Goal: Navigation & Orientation: Find specific page/section

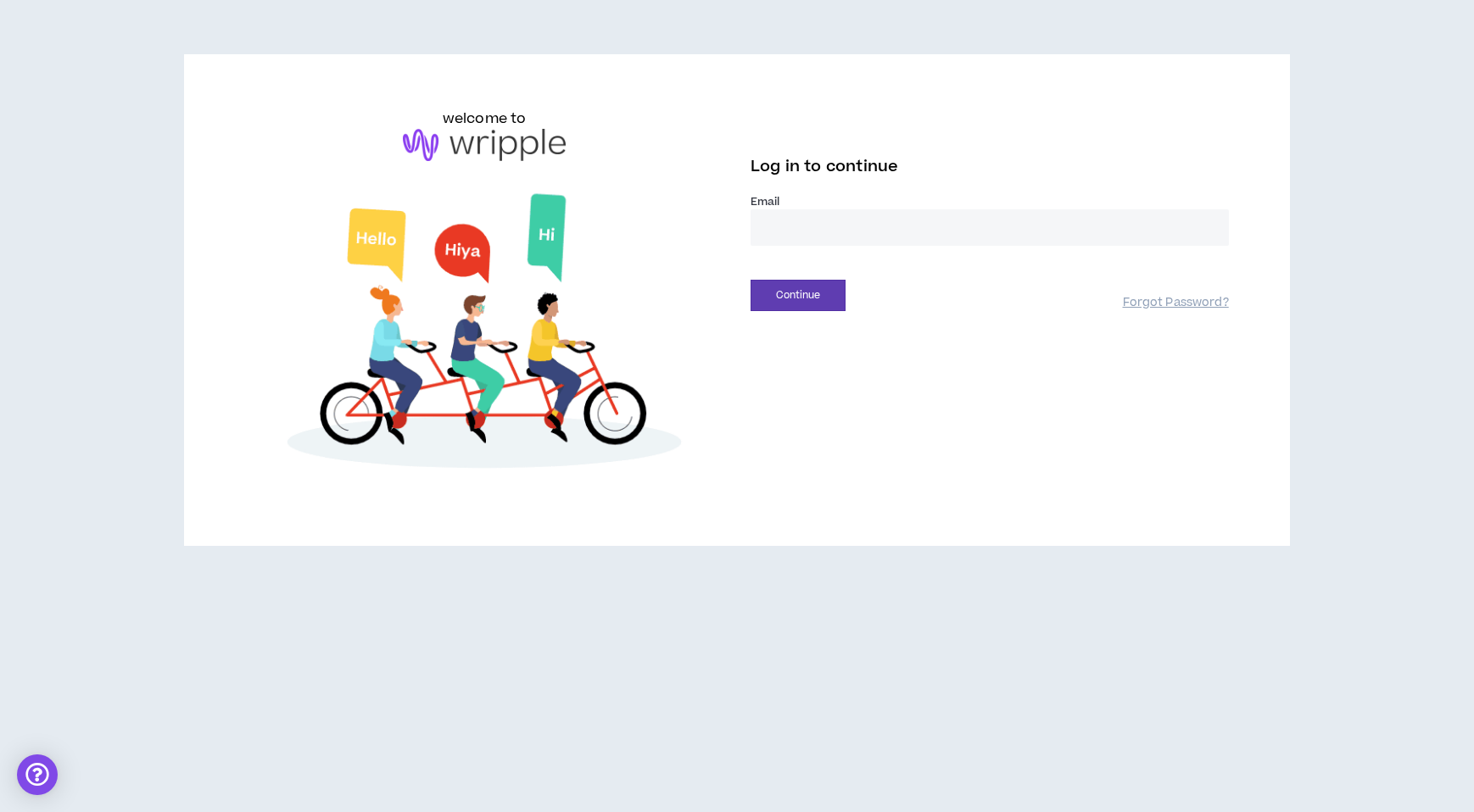
click at [845, 246] on input "email" at bounding box center [990, 228] width 479 height 37
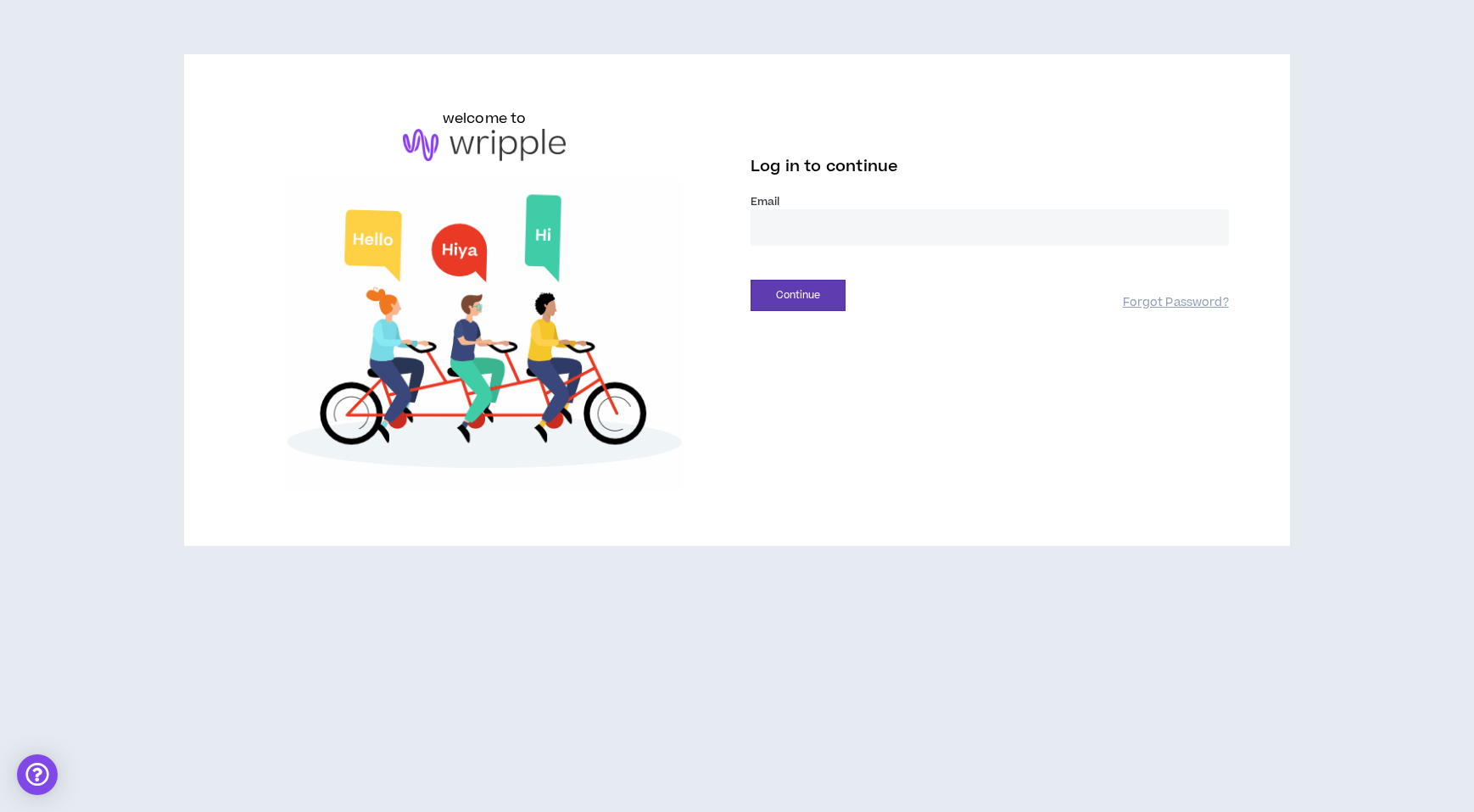
type input "**********"
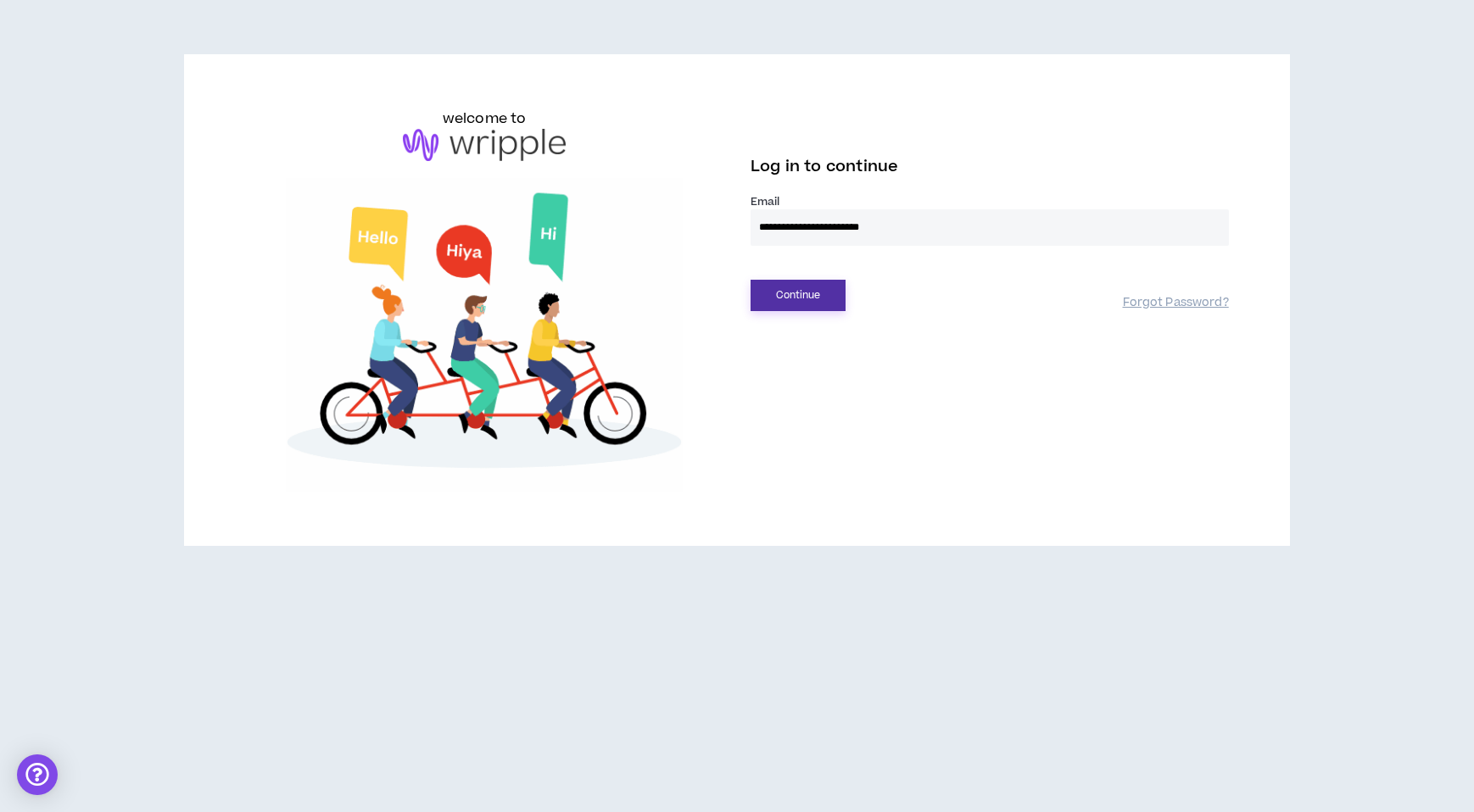
click at [784, 311] on button "Continue" at bounding box center [798, 296] width 95 height 31
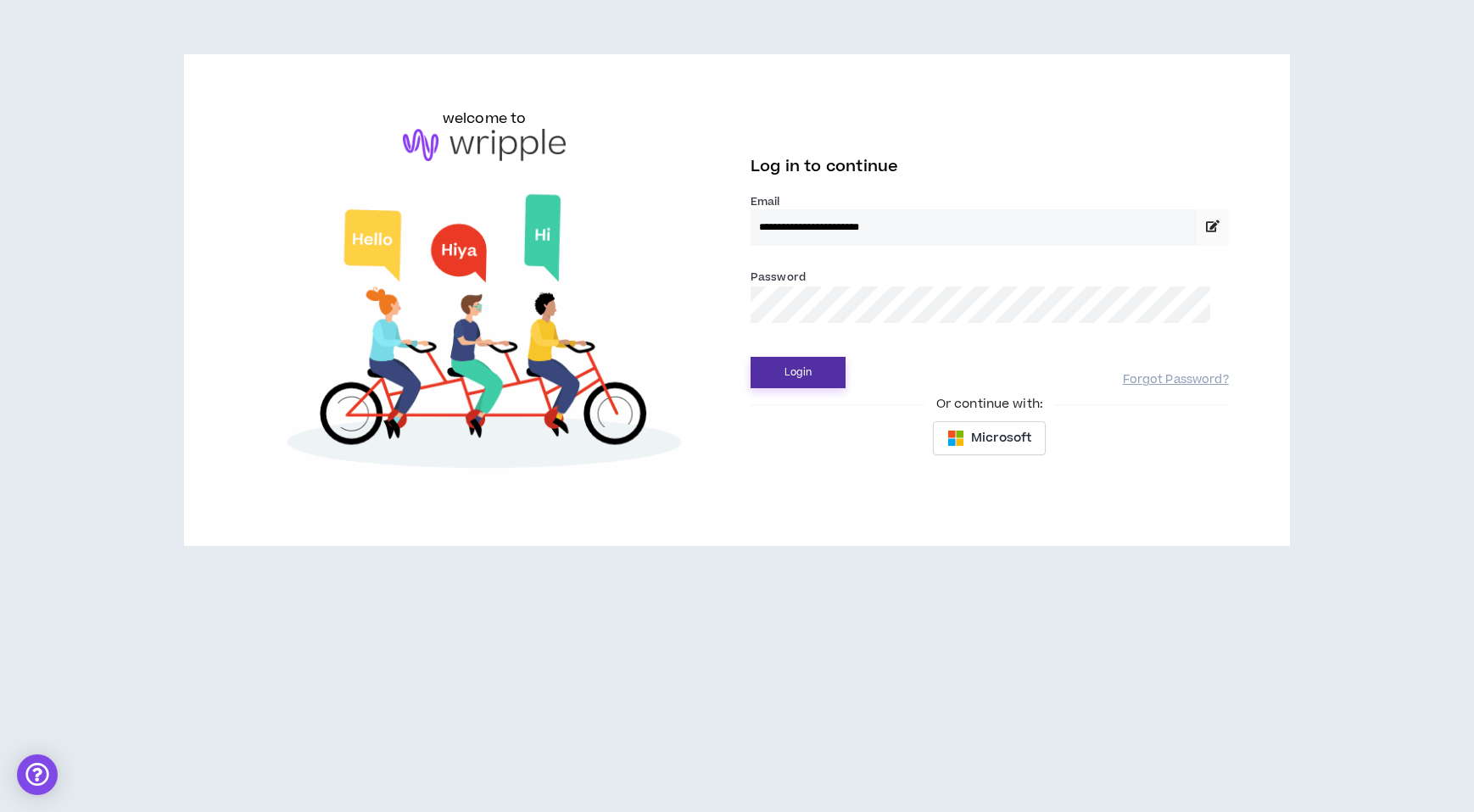
click at [811, 389] on button "Login" at bounding box center [798, 373] width 95 height 31
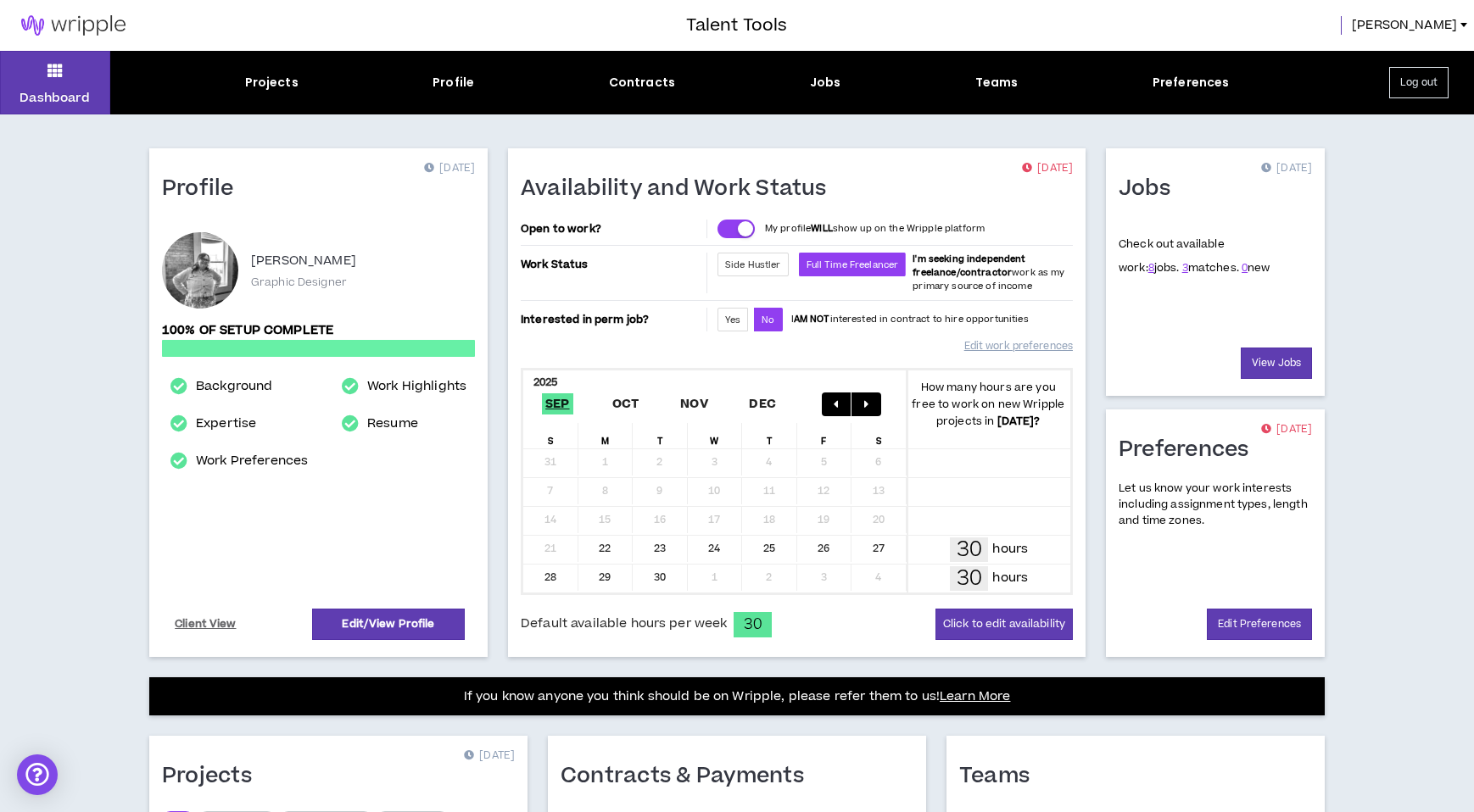
click at [1370, 367] on div "Dashboard Projects Profile Contracts Jobs Teams Preferences Log out Profile [DA…" at bounding box center [737, 597] width 1474 height 1094
click at [1254, 379] on link "View Jobs" at bounding box center [1277, 363] width 72 height 31
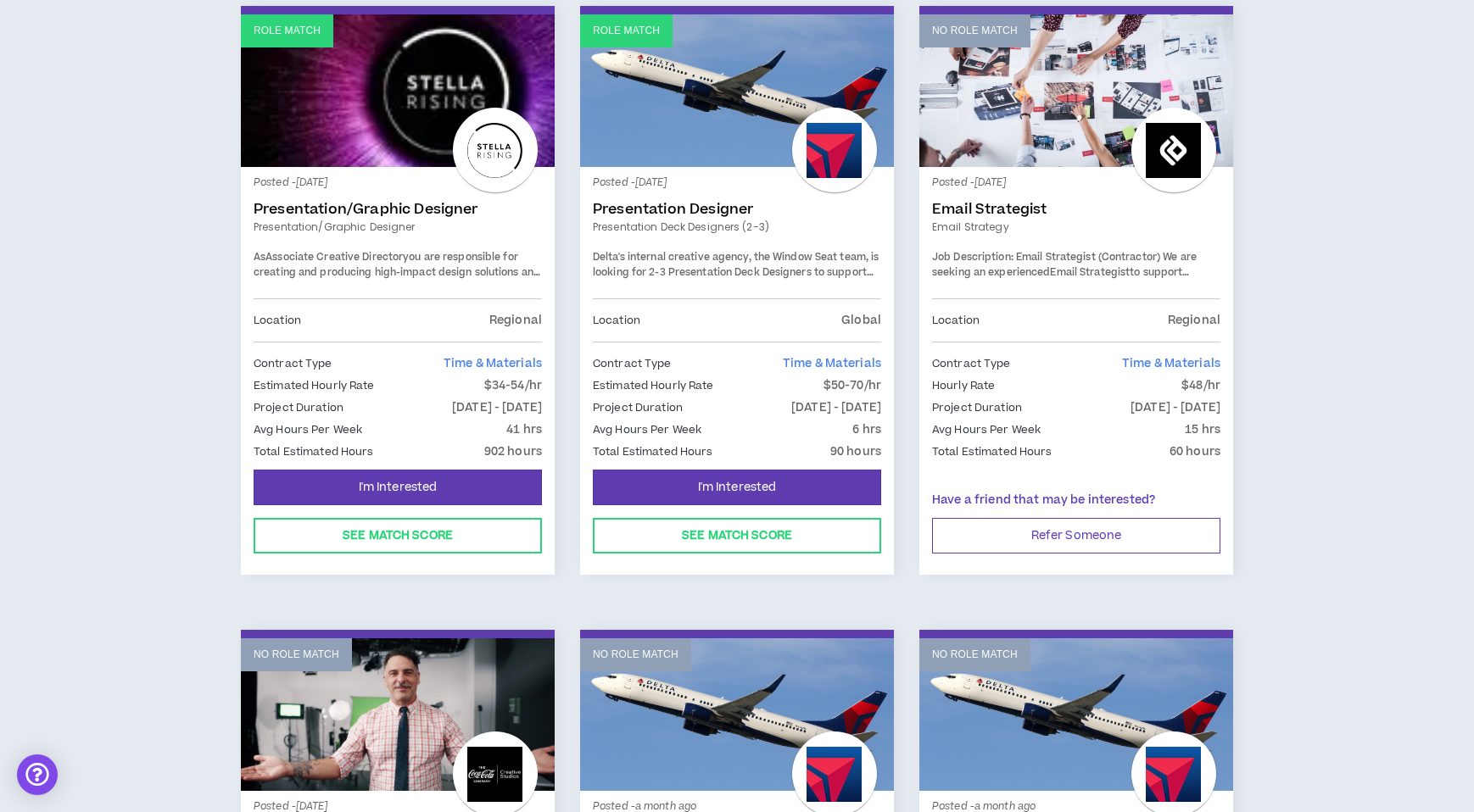
scroll to position [307, 0]
